Goal: Transaction & Acquisition: Purchase product/service

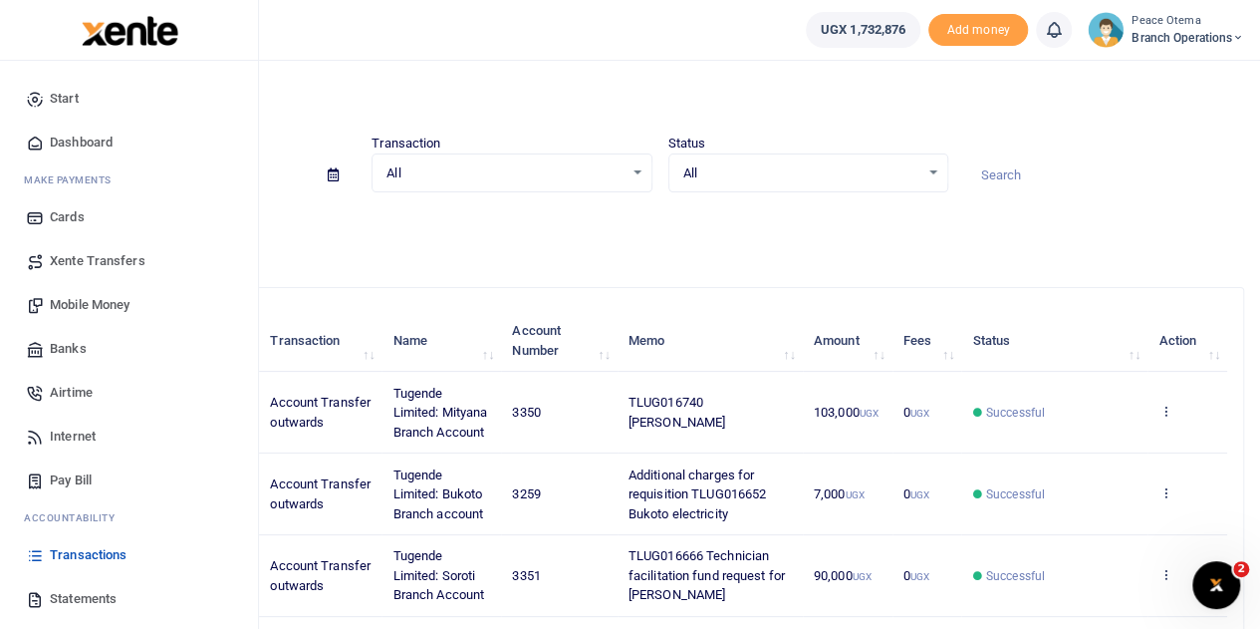
click at [93, 262] on span "Xente Transfers" at bounding box center [98, 261] width 96 height 20
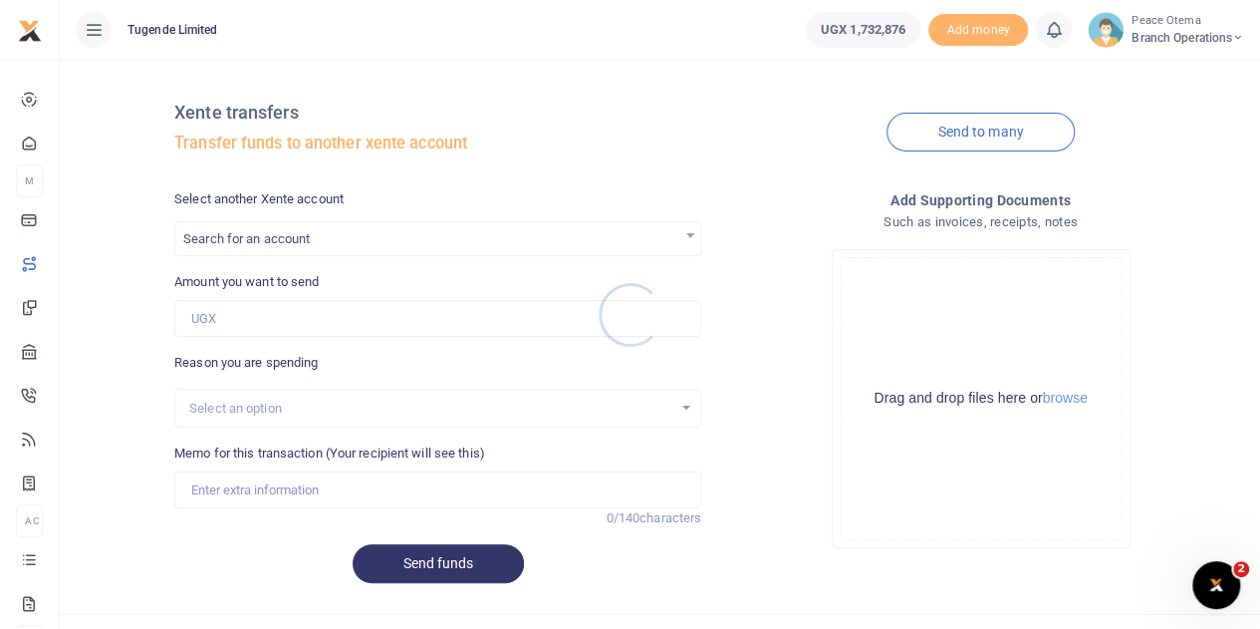
click at [259, 247] on div at bounding box center [630, 314] width 1260 height 629
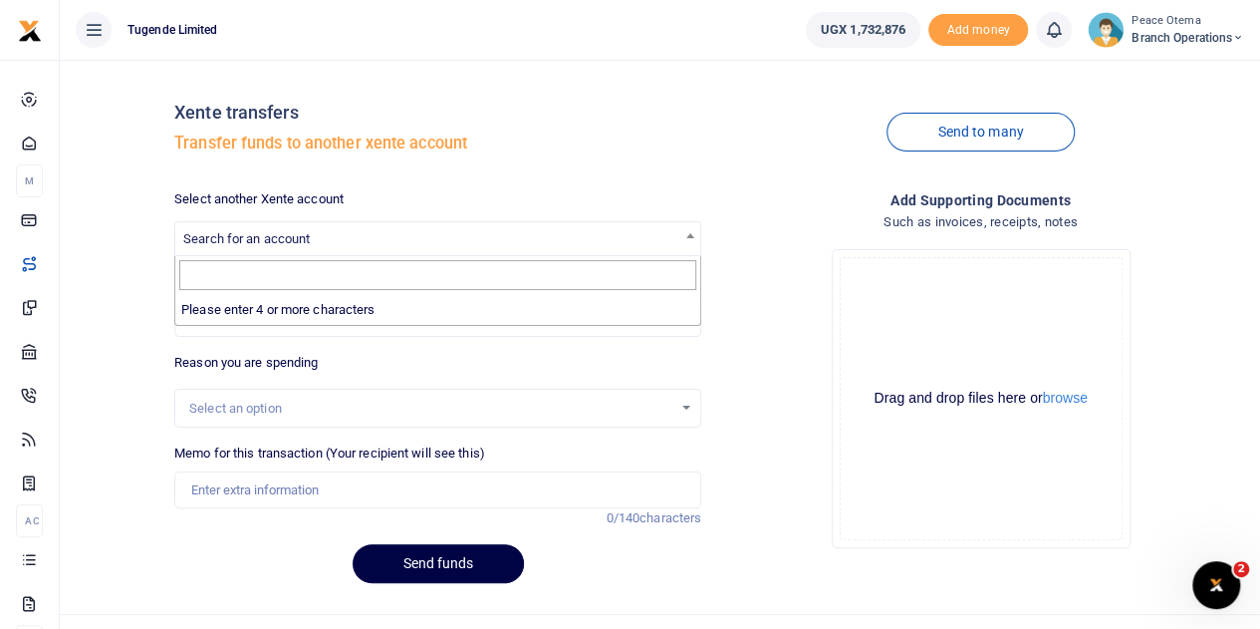
click at [259, 247] on span "Search for an account" at bounding box center [437, 237] width 525 height 31
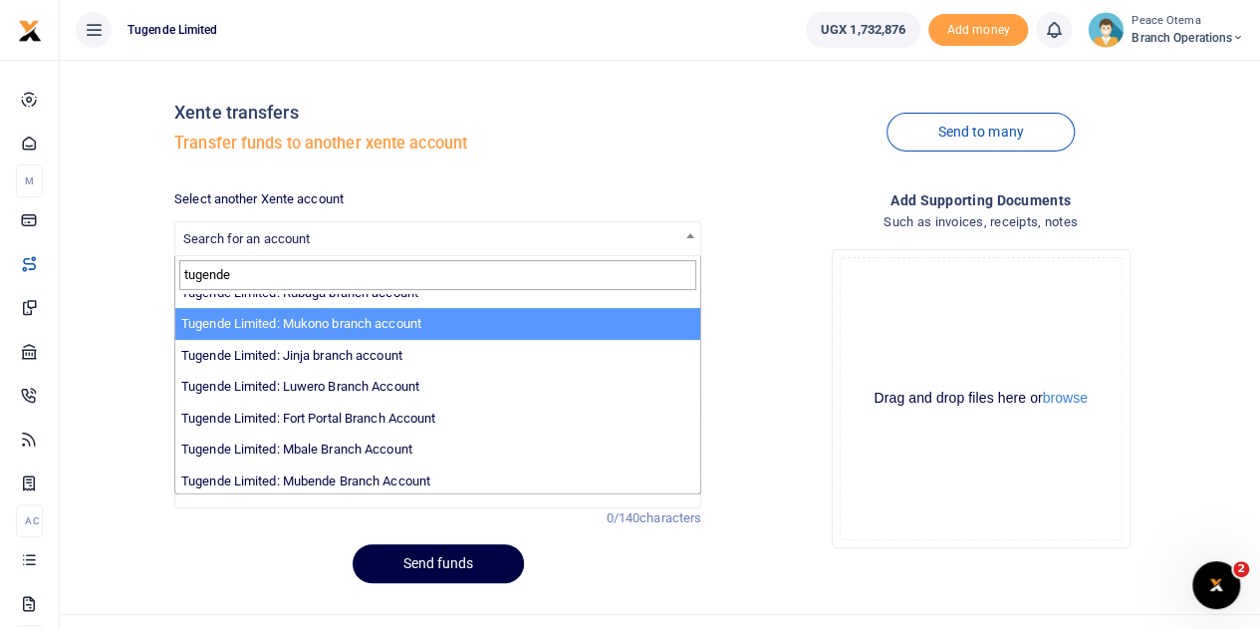
scroll to position [214, 0]
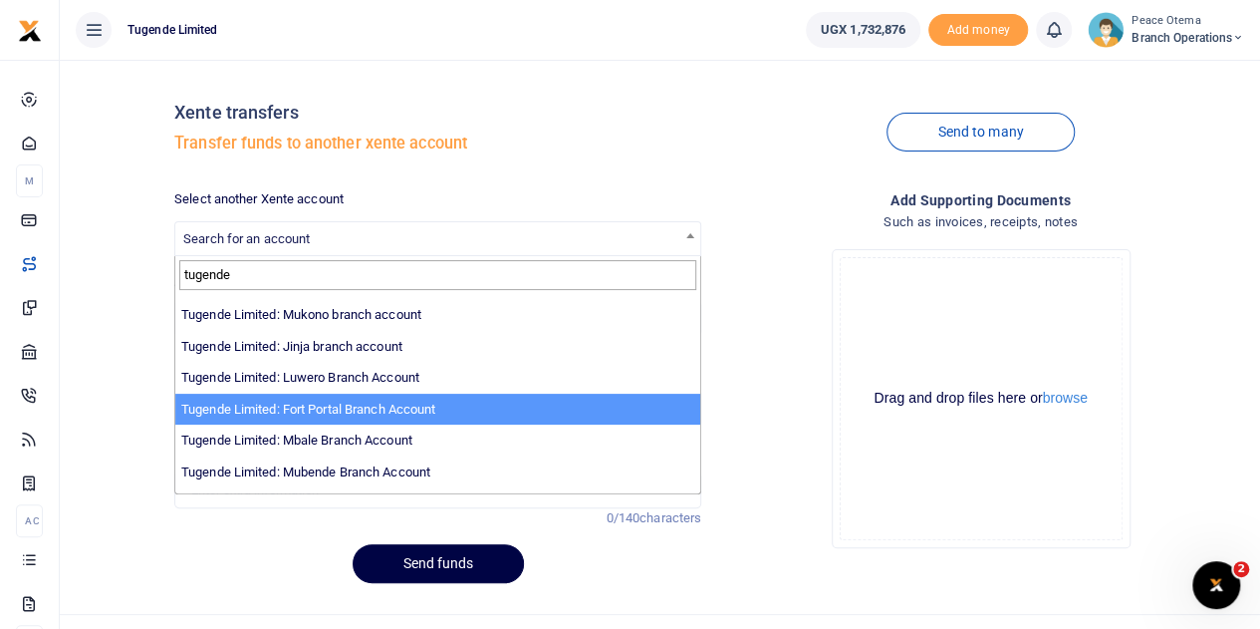
type input "tugende"
select select "3346"
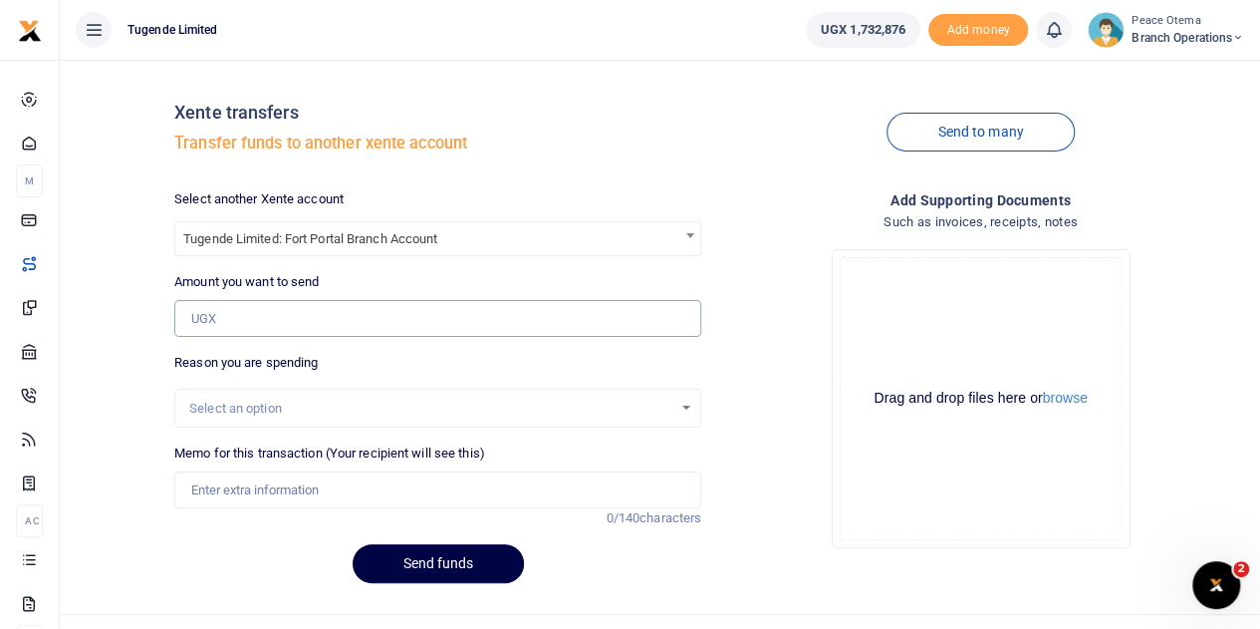
click at [225, 307] on input "Amount you want to send" at bounding box center [437, 319] width 527 height 38
paste input "548,000.00"
type input "548,000"
click at [216, 495] on input "Memo for this transaction (Your recipient will see this)" at bounding box center [437, 490] width 527 height 38
paste input "TLUG-016797"
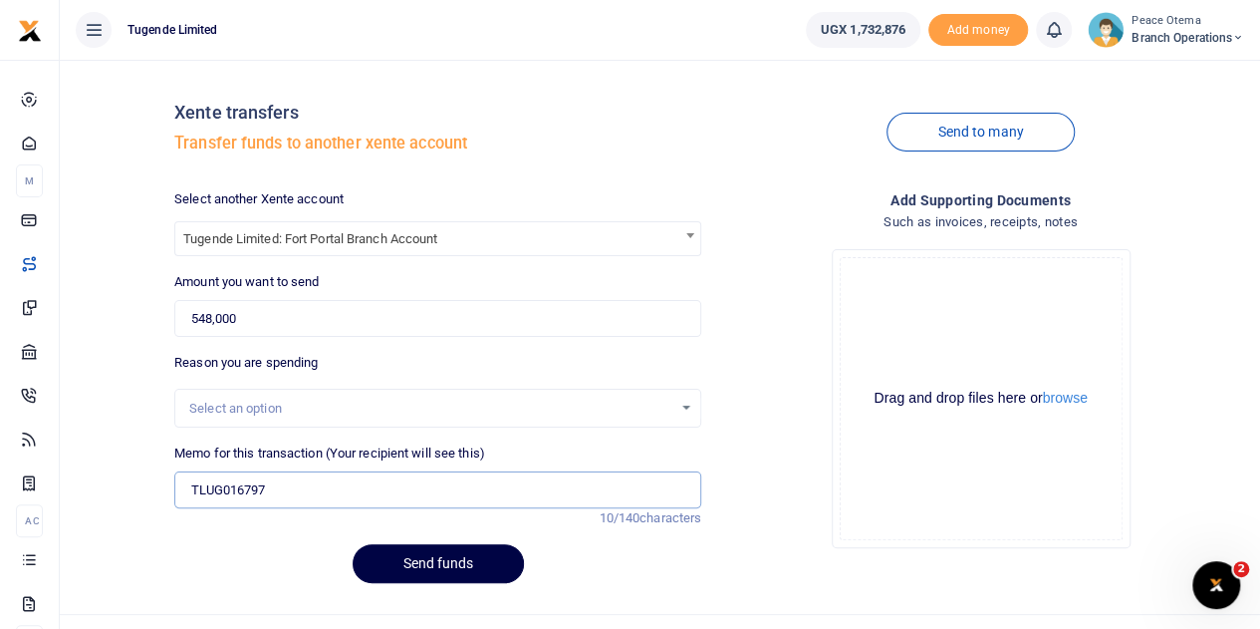
click at [271, 477] on input "TLUG016797" at bounding box center [437, 490] width 527 height 38
click at [296, 488] on input "TLUG016797" at bounding box center [437, 490] width 527 height 38
paste input "three days camping in Bundibugyo week ending 20th/9/2025"
click at [621, 493] on input "TLUG016797 three days camping in Bundibugyo week ending 20th/9/2025" at bounding box center [437, 490] width 527 height 38
type input "TLUG016797 three days camping in Bundibugyo week ending 20th september 2025"
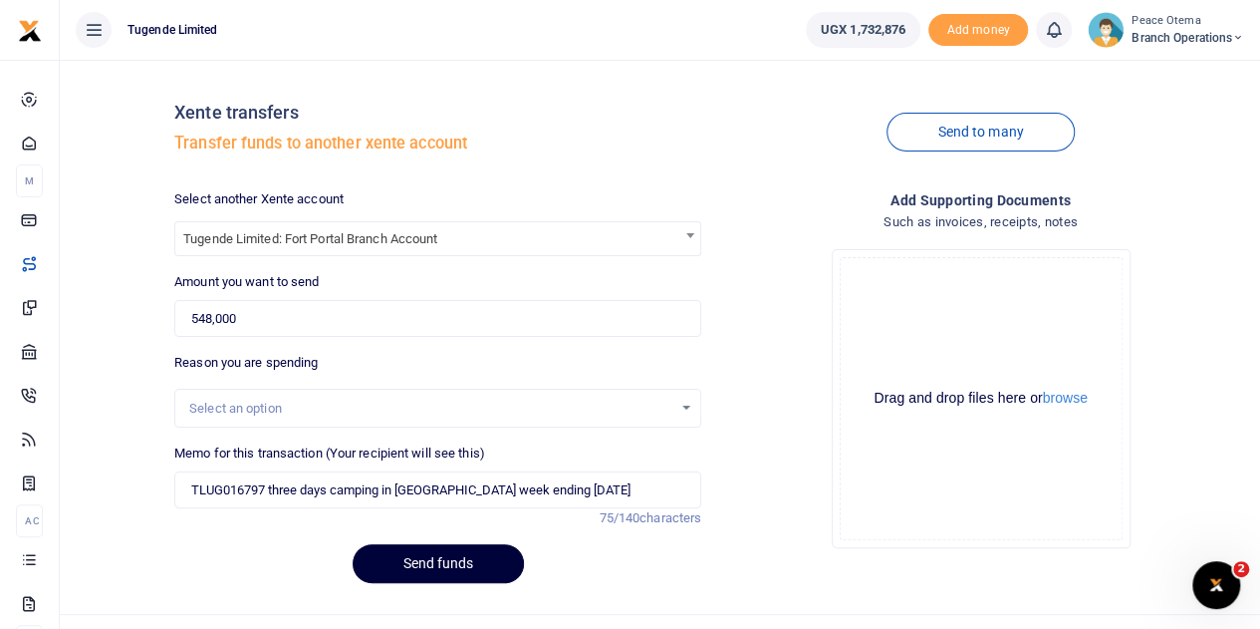
click at [455, 569] on button "Send funds" at bounding box center [438, 563] width 171 height 39
